Goal: Information Seeking & Learning: Learn about a topic

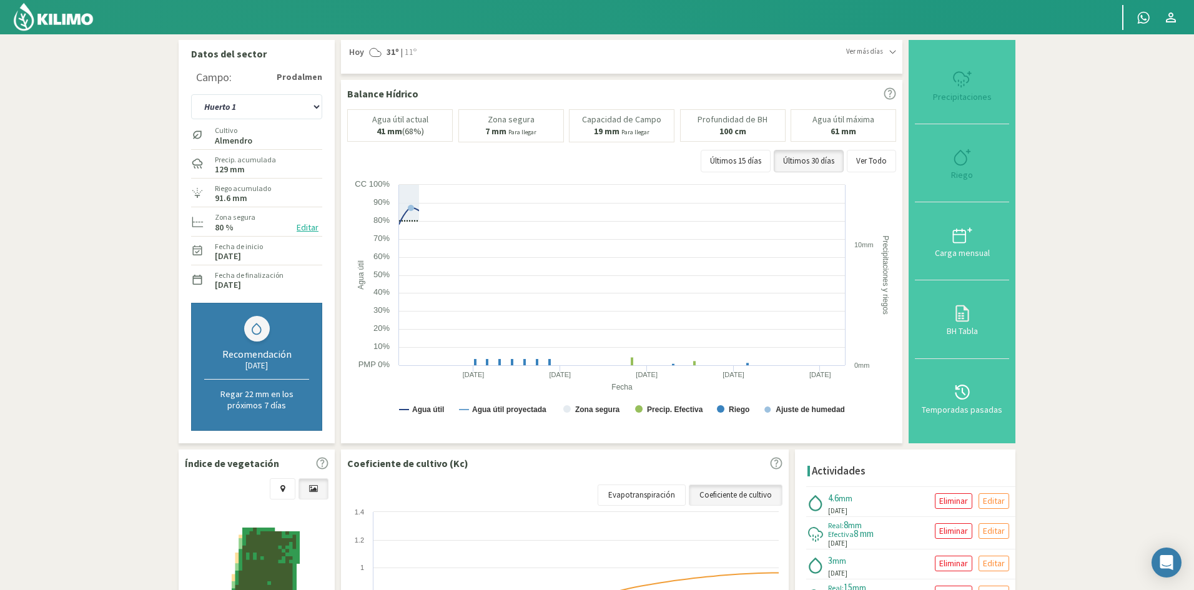
type input "4.6"
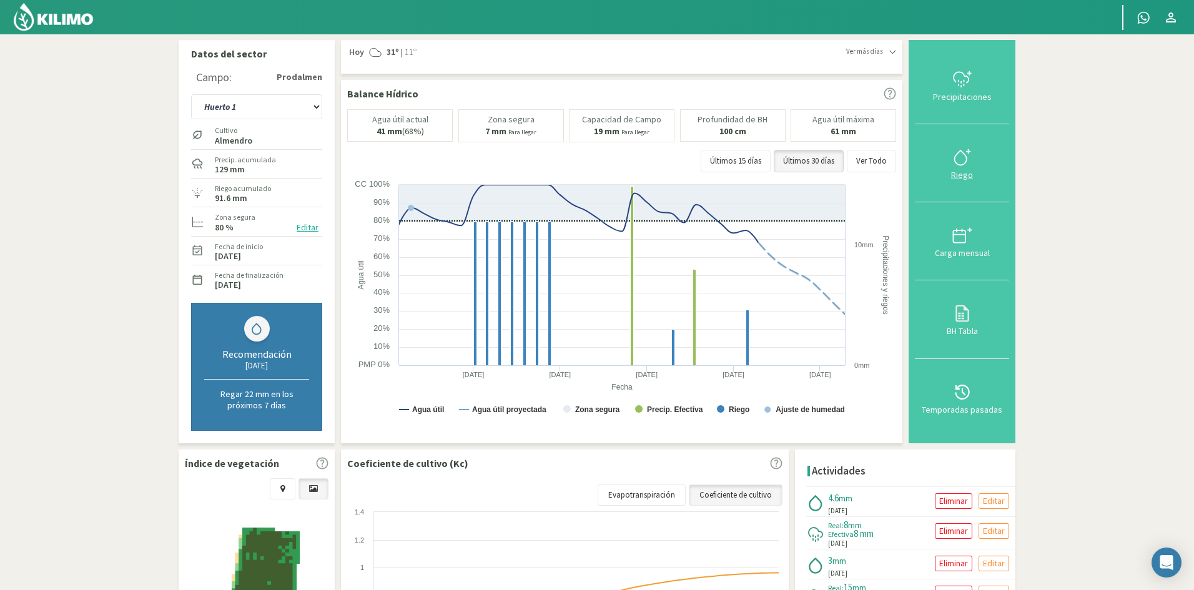
click at [962, 156] on icon at bounding box center [963, 157] width 20 height 20
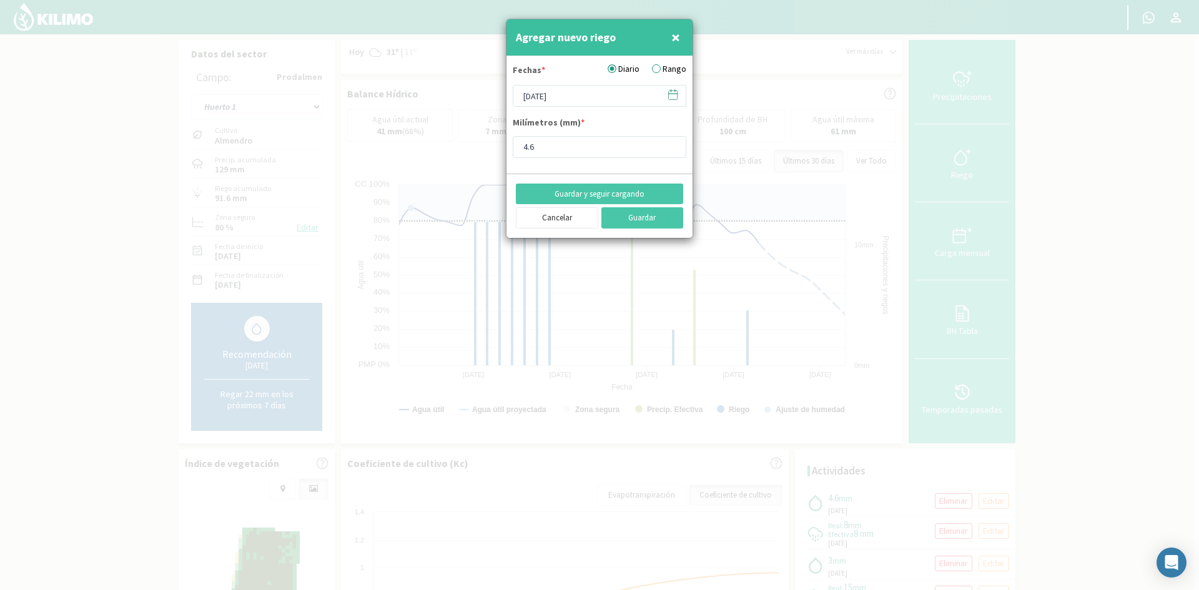
click at [1179, 164] on div at bounding box center [599, 295] width 1199 height 590
click at [678, 36] on span "×" at bounding box center [676, 37] width 9 height 21
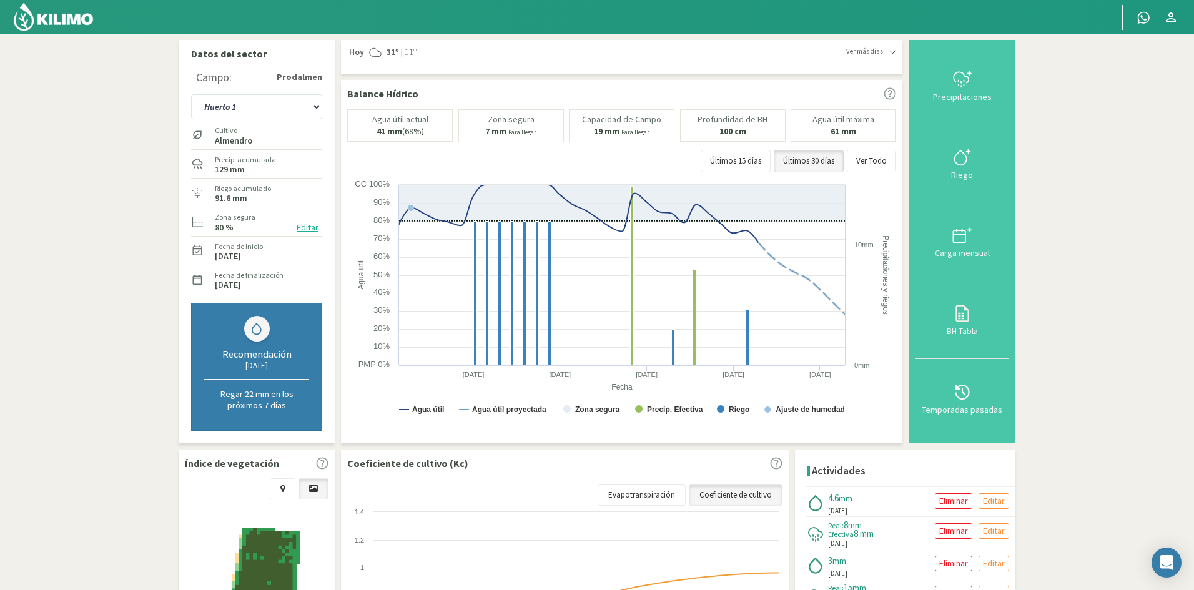
click at [973, 246] on svg-icon at bounding box center [963, 242] width 20 height 11
click at [317, 104] on select "Huerto 1 Huerto 2 Huerto 3 Huerto 4 Huerto 5 Huerto 6 Huerto 7" at bounding box center [256, 106] width 131 height 25
click at [144, 84] on section "Datos del sector Campo: Prodalmen Huerto 1 Huerto 2 Huerto 3 Huerto 4 Huerto 5 …" at bounding box center [597, 416] width 1194 height 764
click at [963, 316] on icon at bounding box center [963, 314] width 20 height 20
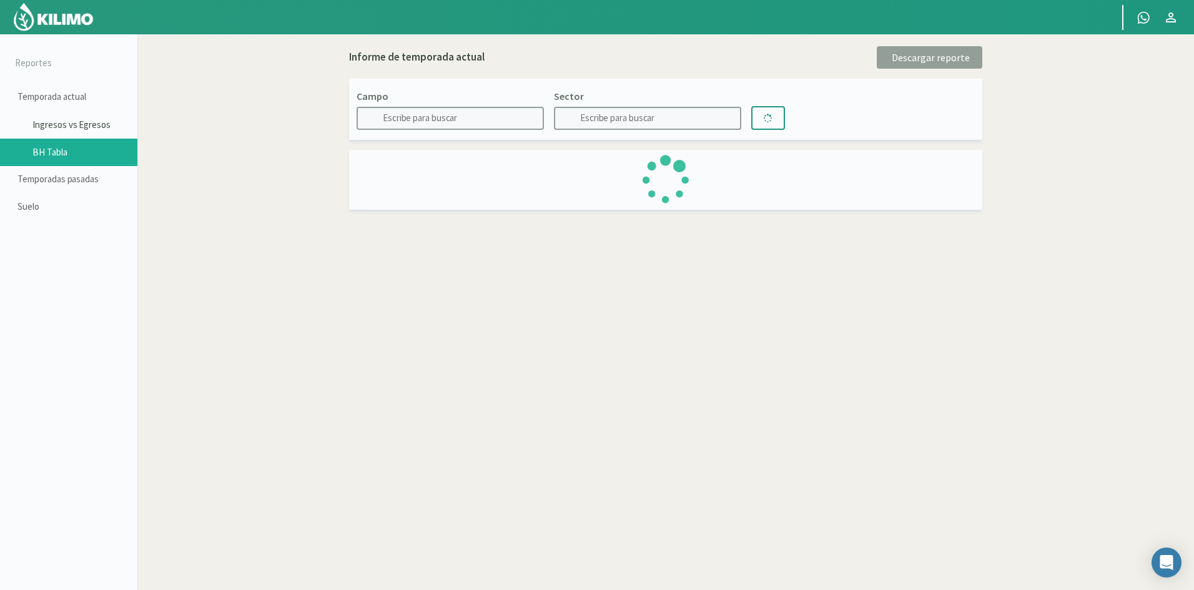
type input "Prodalmen"
type input "Huerto 1"
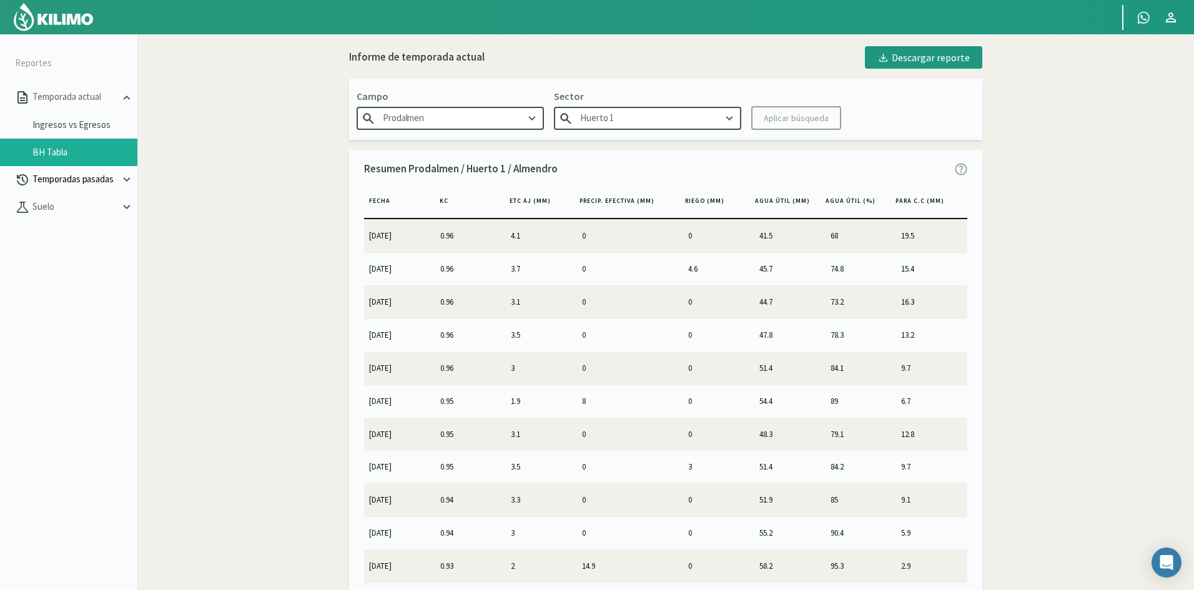
click at [69, 177] on p "Temporadas pasadas" at bounding box center [75, 179] width 90 height 14
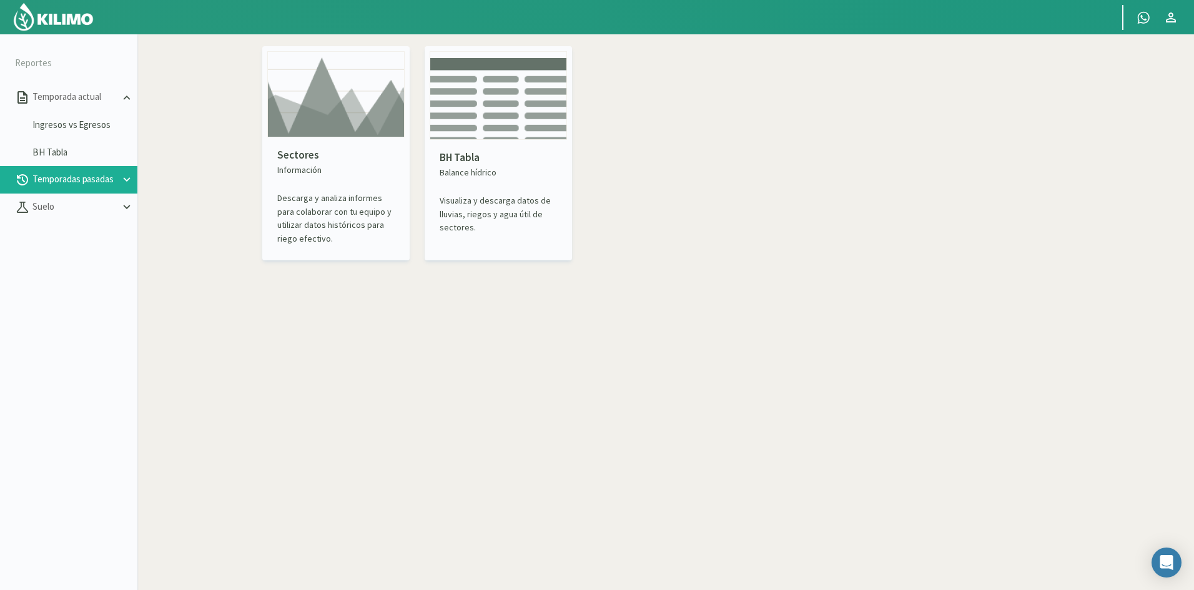
click at [528, 141] on div "BH Tabla Balance hídrico Visualiza y descarga datos de lluvias, riegos y agua ú…" at bounding box center [498, 192] width 137 height 105
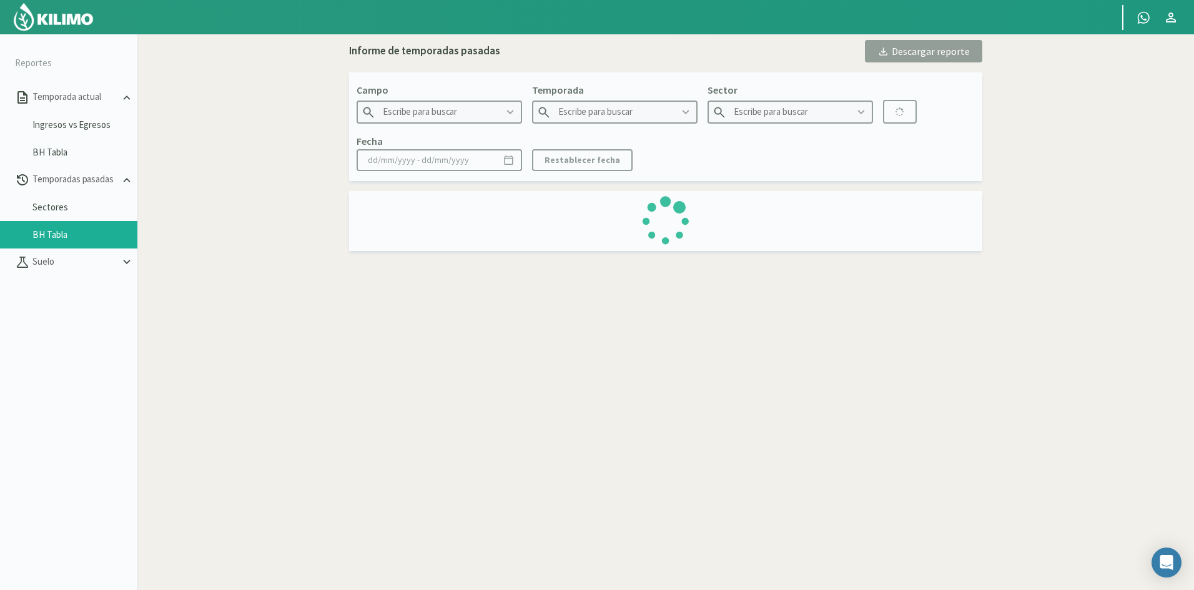
type input "Prodalmen"
type input "2024"
type input "Huerto 7 - Almendros"
type input "[DATE] - [DATE]"
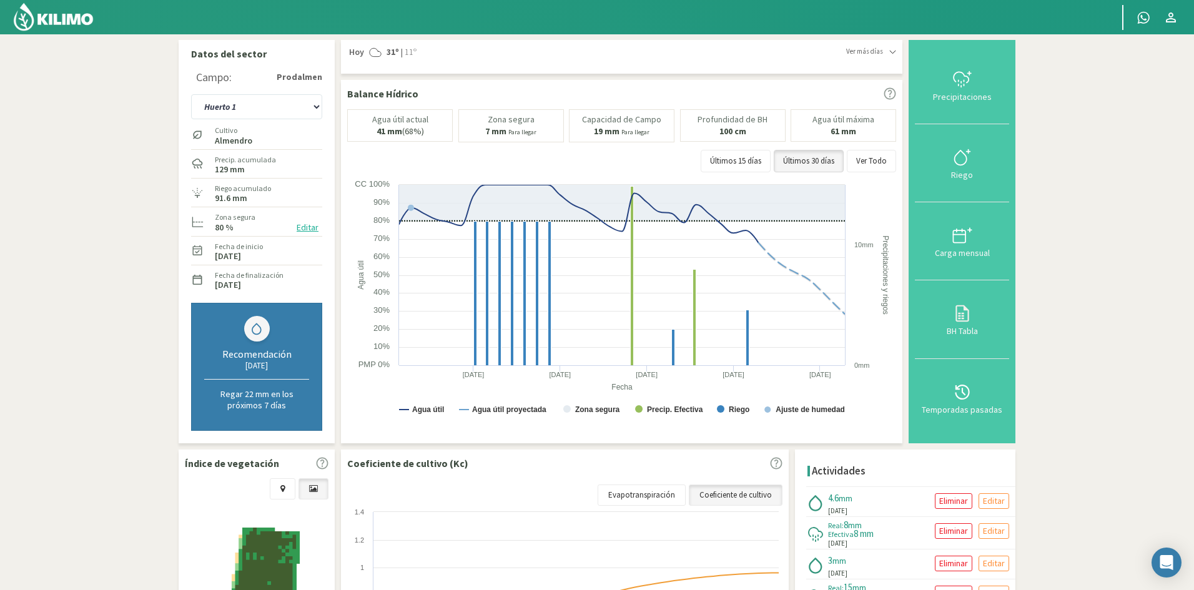
click at [292, 72] on strong "Prodalmen" at bounding box center [300, 77] width 46 height 13
click at [957, 78] on icon at bounding box center [963, 79] width 20 height 20
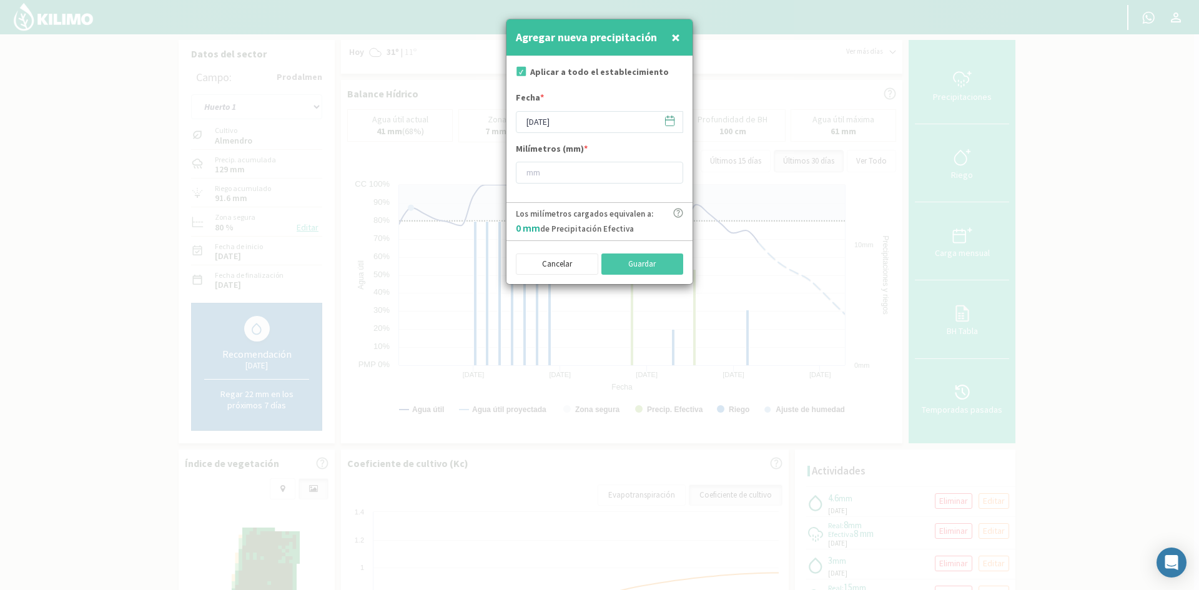
click at [957, 78] on div at bounding box center [599, 295] width 1199 height 590
click at [672, 36] on span "×" at bounding box center [676, 37] width 9 height 21
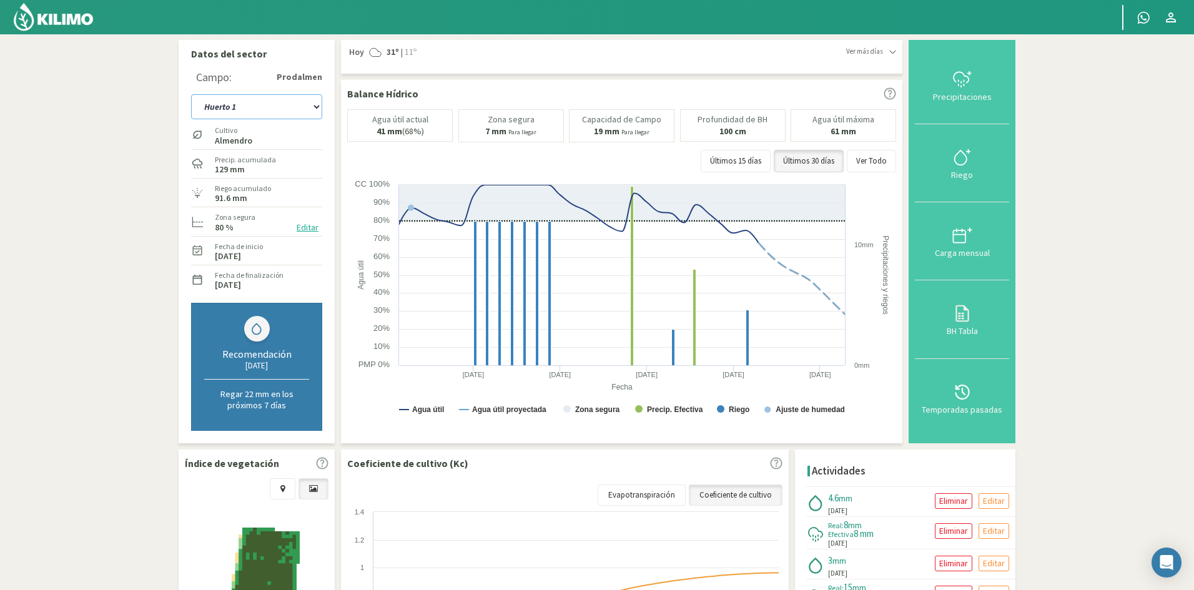
click at [317, 107] on select "Huerto 1 Huerto 2 Huerto 3 Huerto 4 Huerto 5 Huerto 6 Huerto 7" at bounding box center [256, 106] width 131 height 25
click at [318, 106] on select "Huerto 1 Huerto 2 Huerto 3 Huerto 4 Huerto 5 Huerto 6 Huerto 7" at bounding box center [256, 106] width 131 height 25
click at [246, 109] on select "Huerto 1 Huerto 2 Huerto 3 Huerto 4 Huerto 5 Huerto 6 Huerto 7" at bounding box center [256, 106] width 131 height 25
click at [280, 322] on div "Recomendación [DATE] Regar 22 mm en los próximos 7 [PERSON_NAME]" at bounding box center [256, 367] width 131 height 128
